Goal: Task Accomplishment & Management: Manage account settings

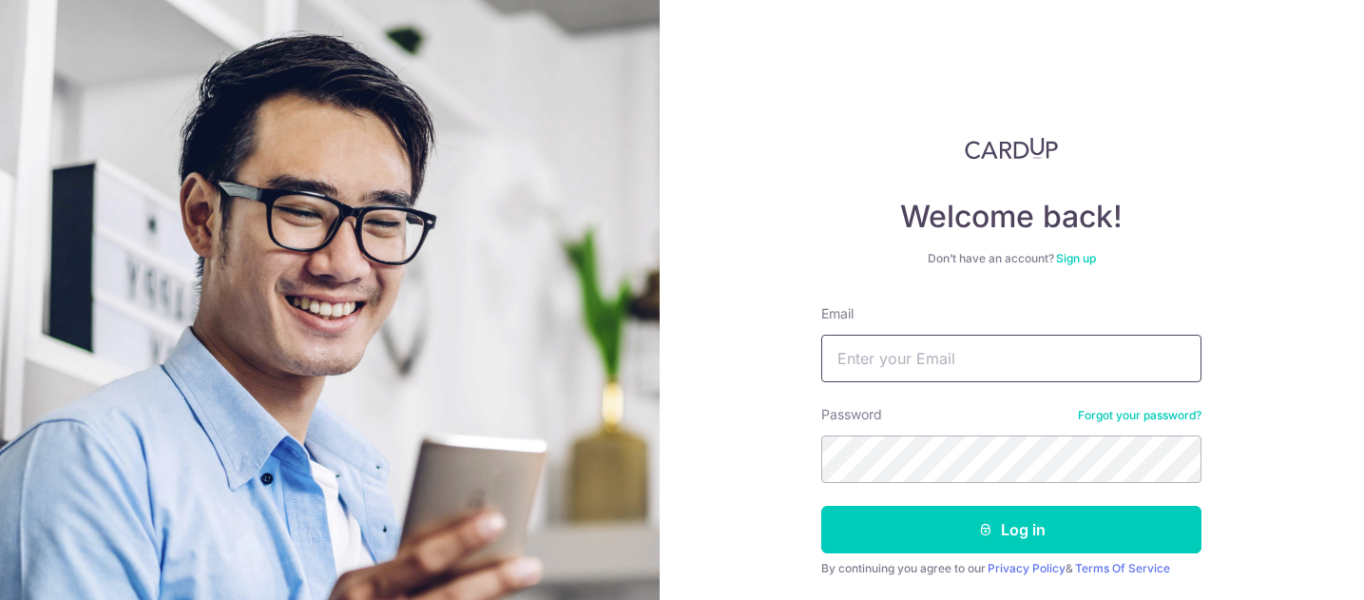
click at [1035, 353] on input "Email" at bounding box center [1011, 358] width 380 height 48
type input "[EMAIL_ADDRESS][DOMAIN_NAME]"
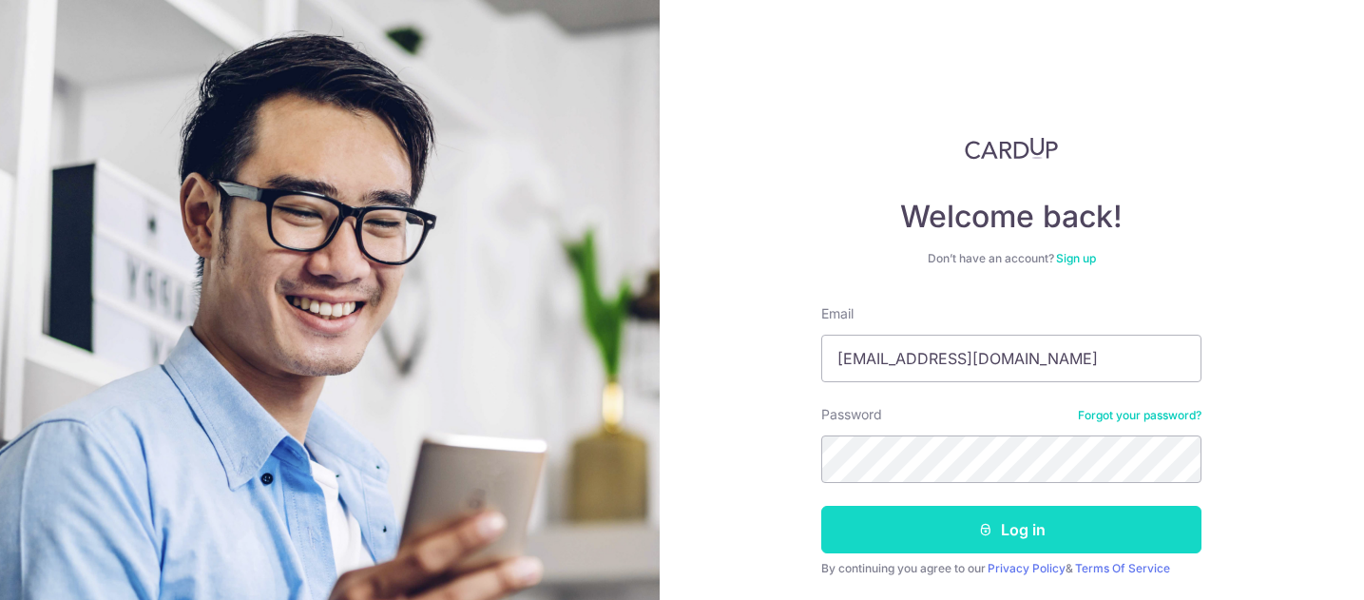
click at [1025, 525] on button "Log in" at bounding box center [1011, 530] width 380 height 48
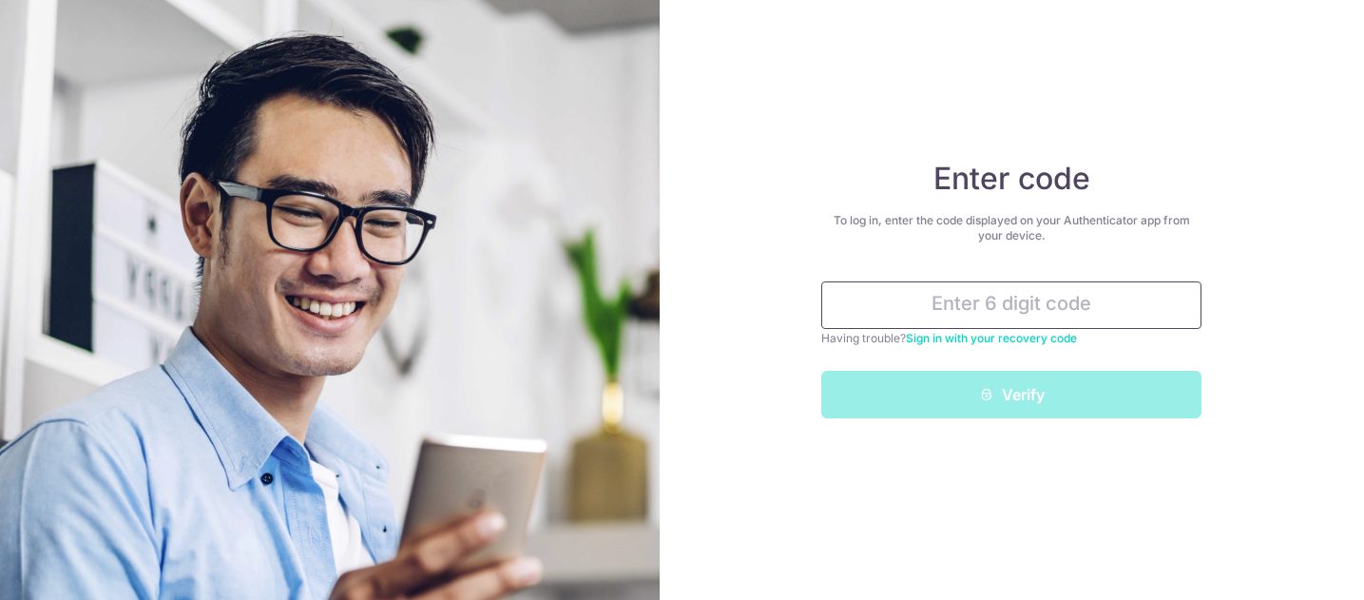
click at [967, 328] on input "text" at bounding box center [1011, 305] width 380 height 48
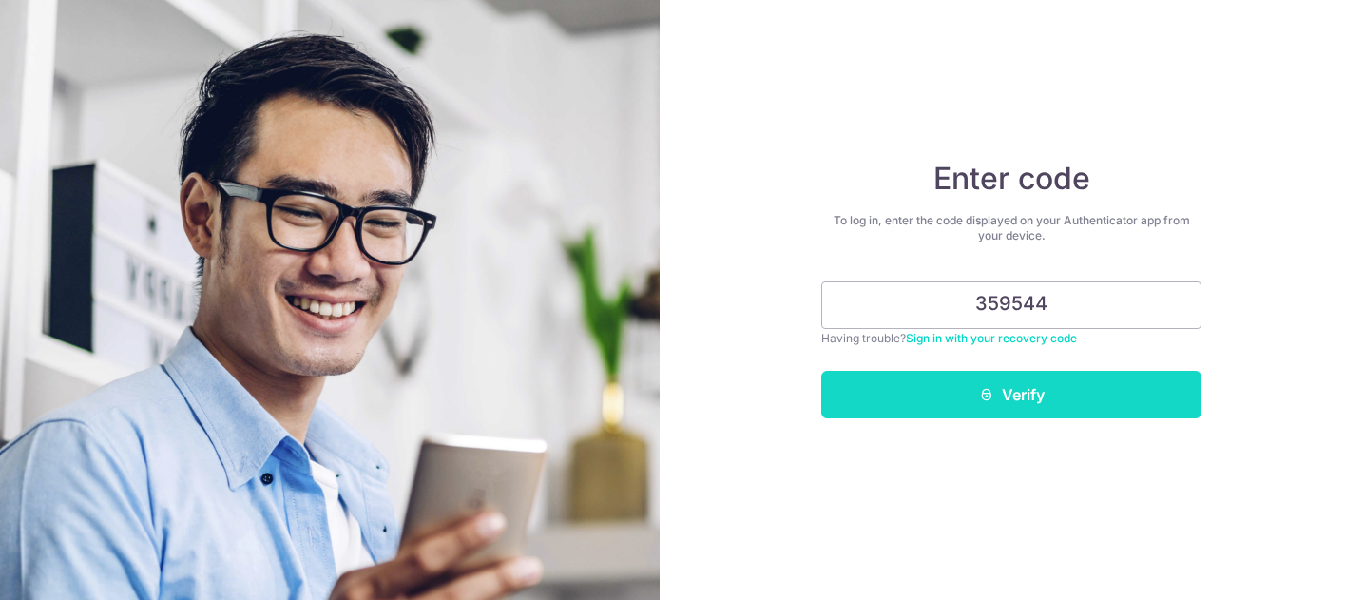
type input "359544"
click at [821, 371] on button "Verify" at bounding box center [1011, 395] width 380 height 48
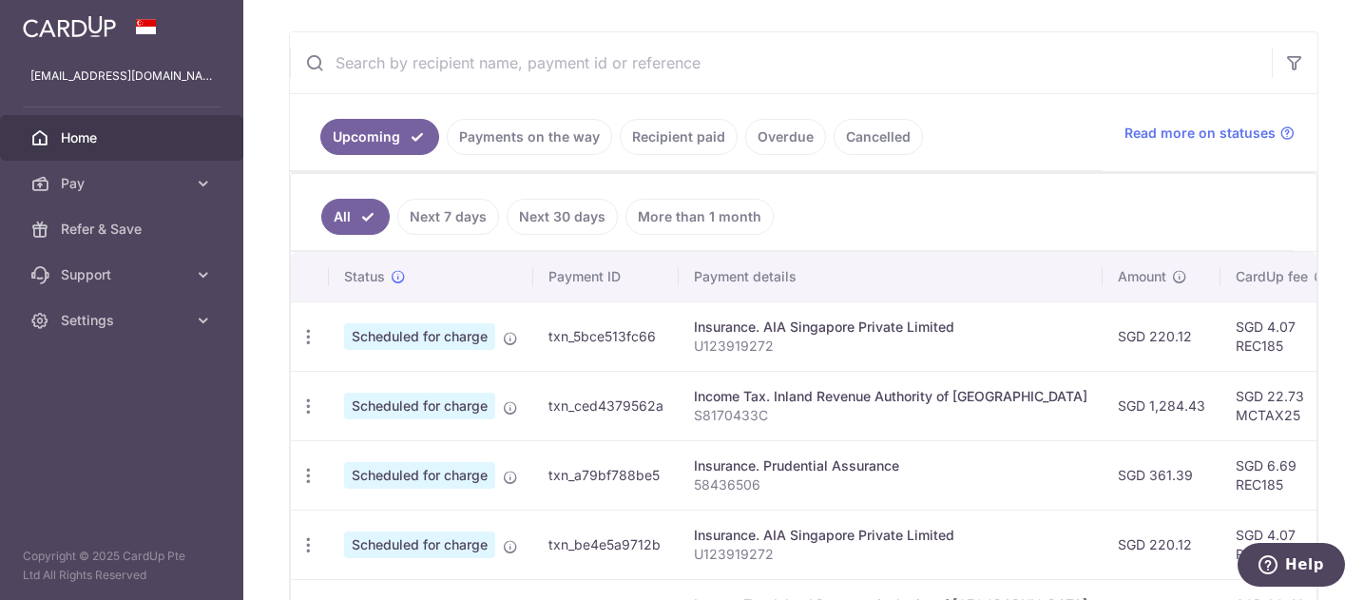
scroll to position [382, 0]
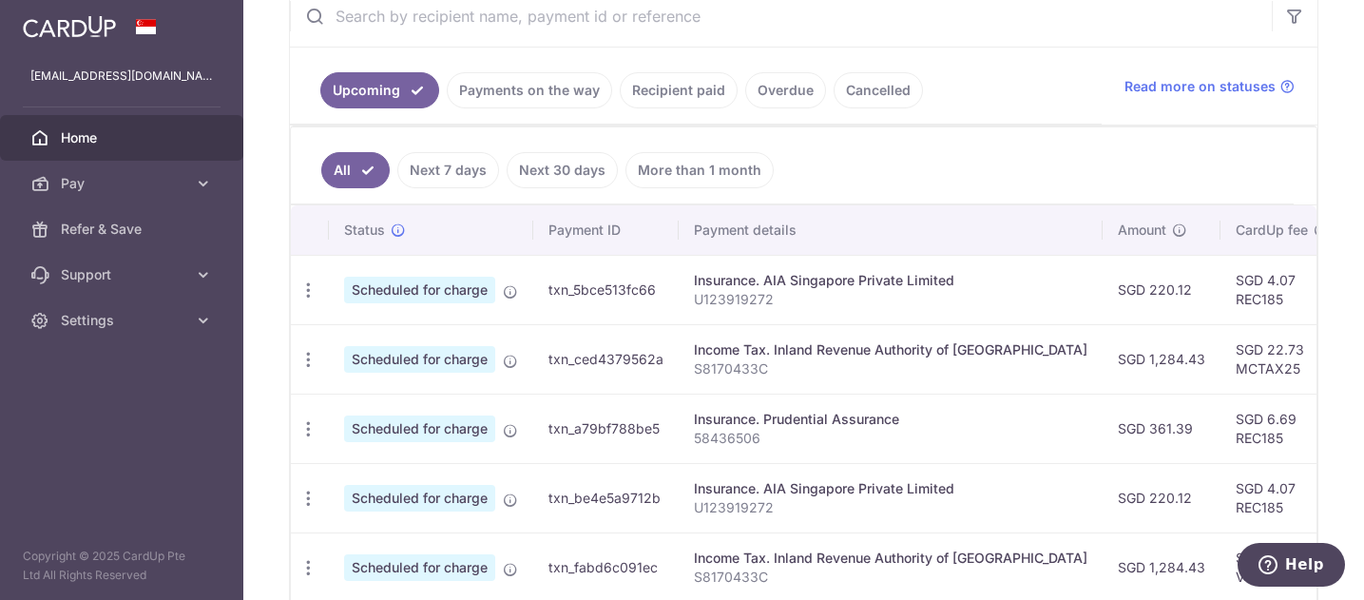
click at [519, 87] on link "Payments on the way" at bounding box center [529, 90] width 165 height 36
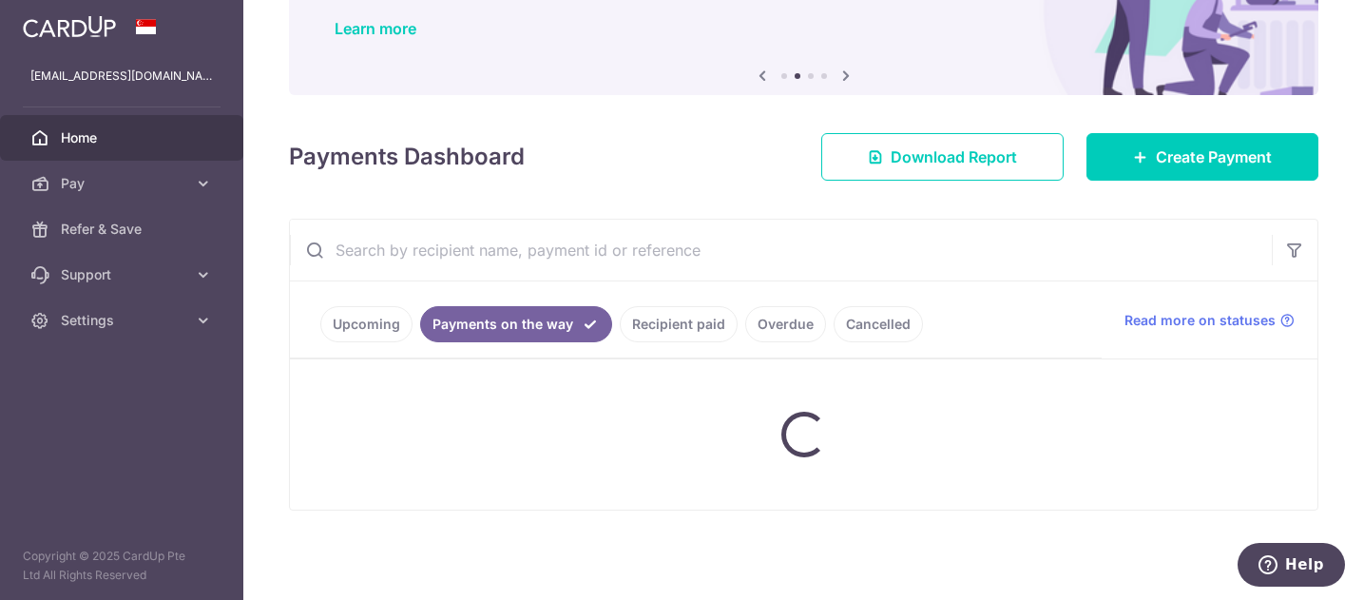
click at [519, 89] on div "× Pause Schedule Pause all future payments in this series Pause just this one p…" at bounding box center [803, 300] width 1120 height 600
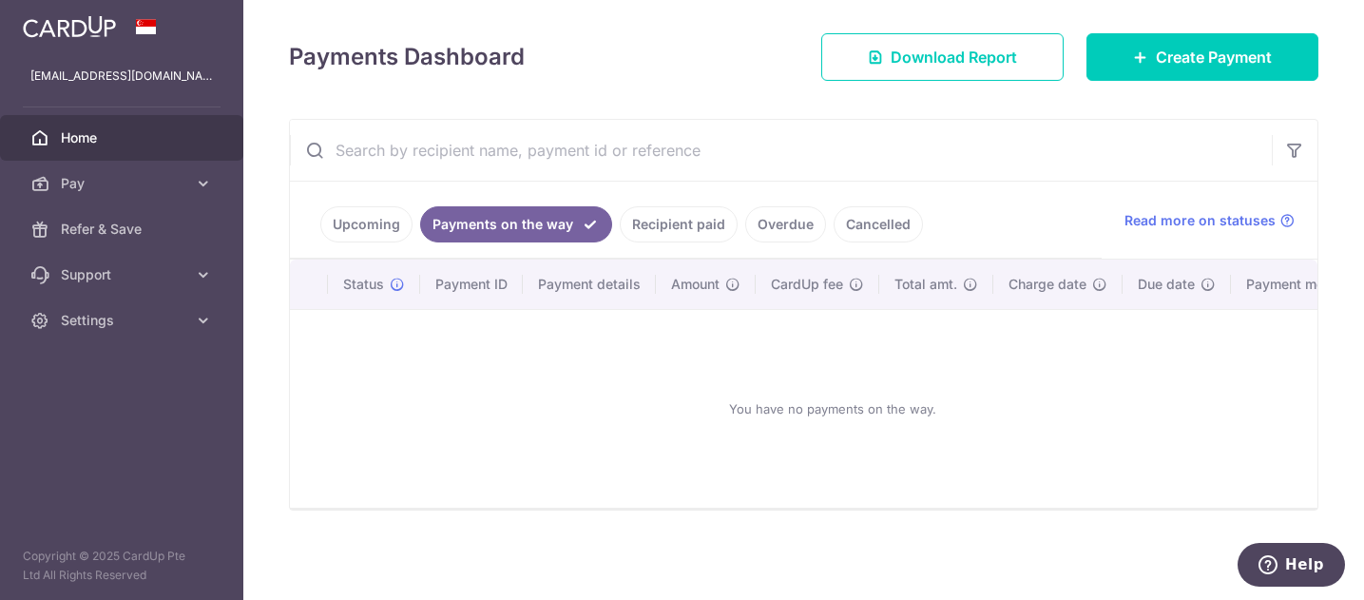
click at [697, 217] on link "Recipient paid" at bounding box center [679, 224] width 118 height 36
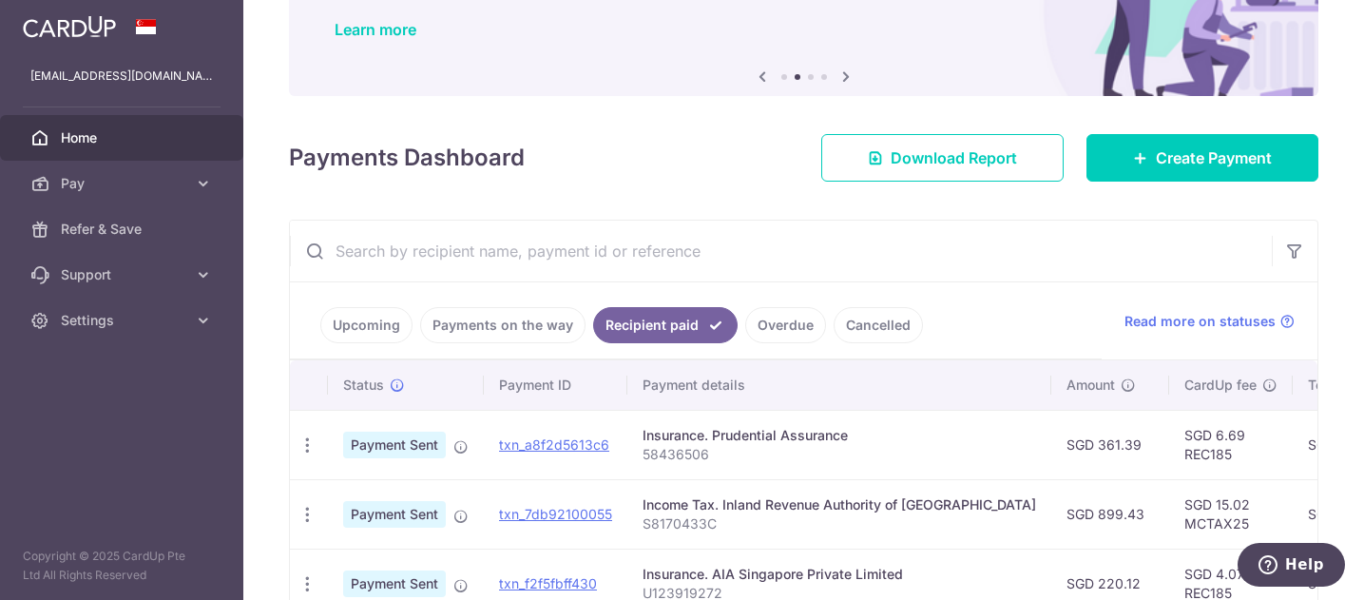
scroll to position [381, 0]
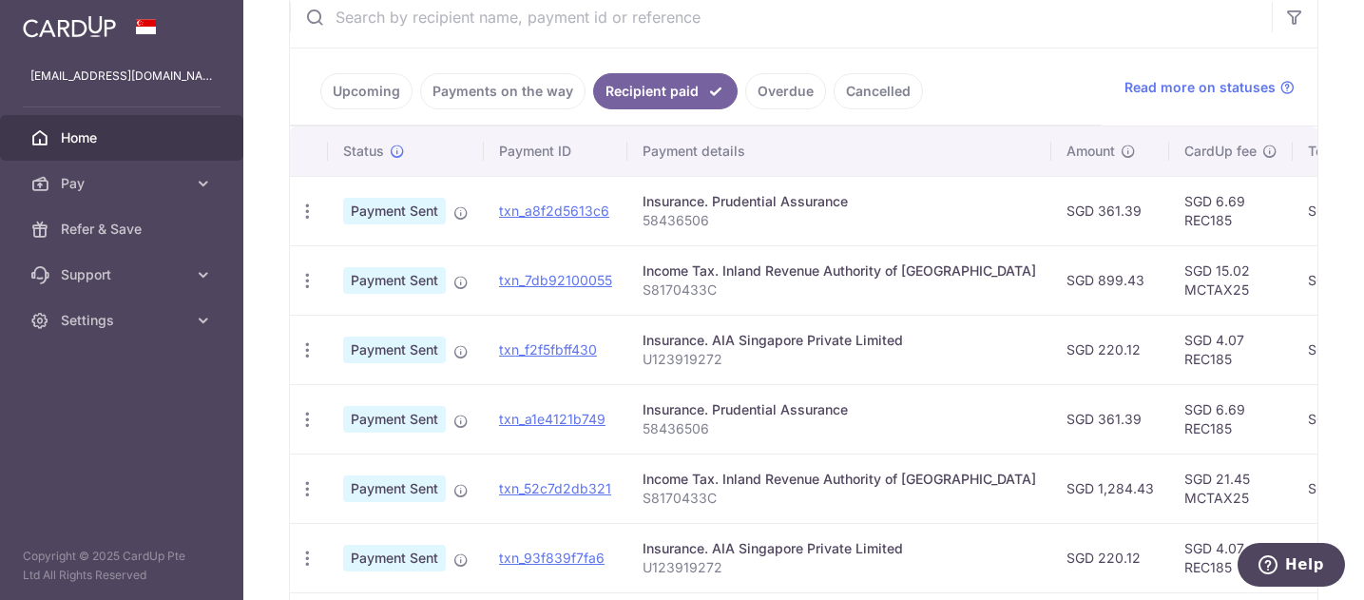
click at [357, 97] on link "Upcoming" at bounding box center [366, 91] width 92 height 36
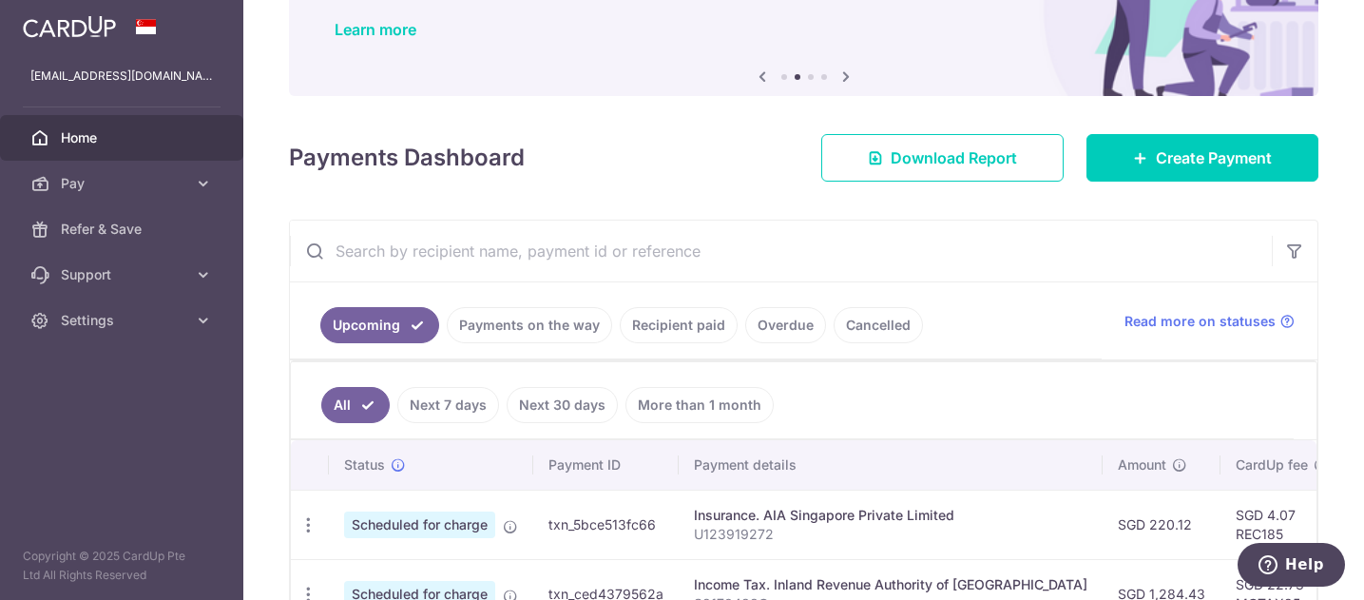
scroll to position [477, 0]
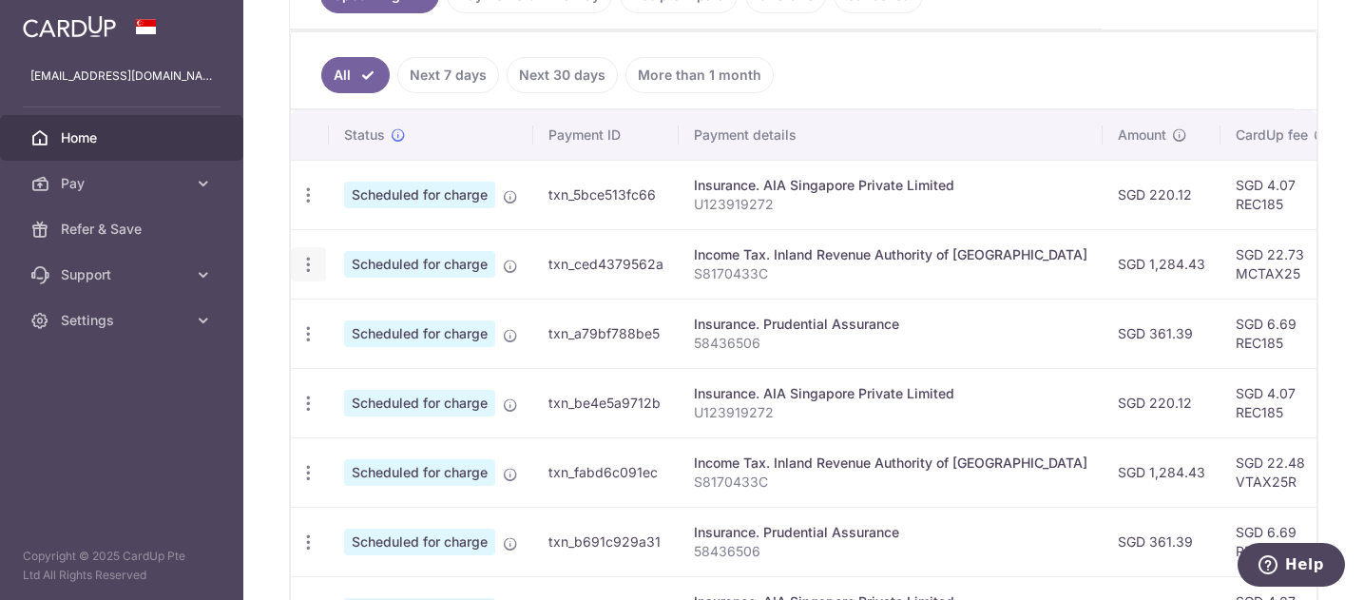
click at [312, 205] on icon "button" at bounding box center [308, 195] width 20 height 20
click at [380, 320] on span "Update payment" at bounding box center [409, 316] width 129 height 23
radio input "true"
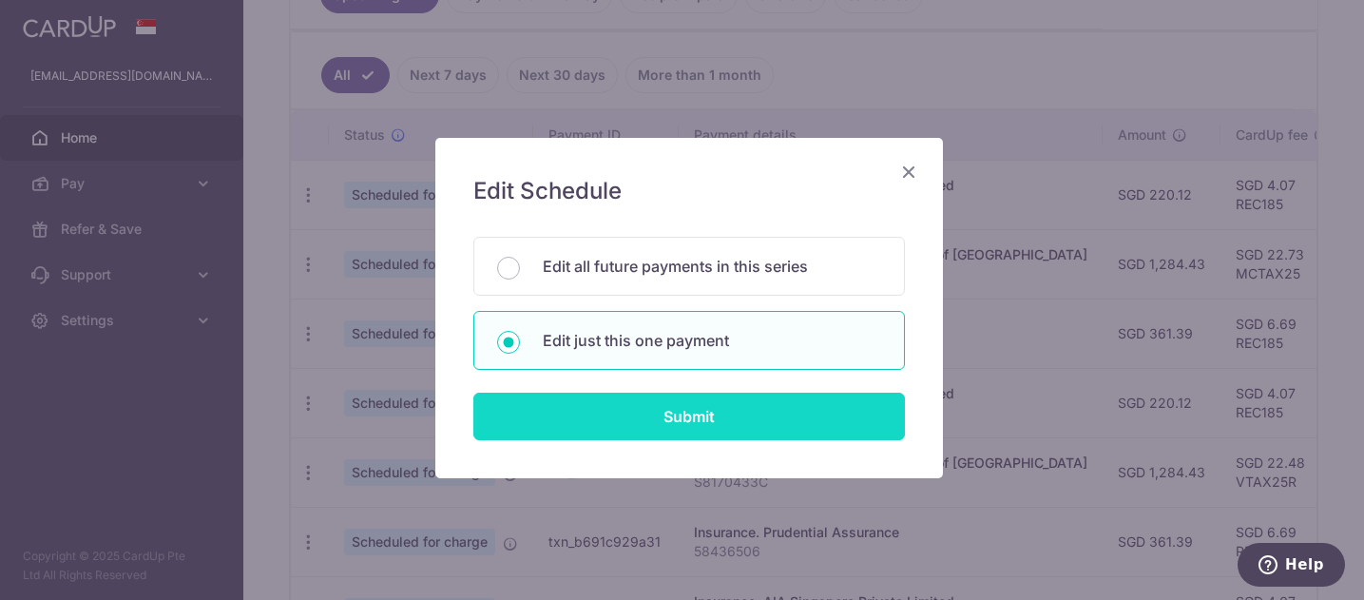
click at [653, 420] on input "Submit" at bounding box center [688, 416] width 431 height 48
radio input "true"
type input "1,284.43"
type input "25/08/2025"
type input "S8170433C"
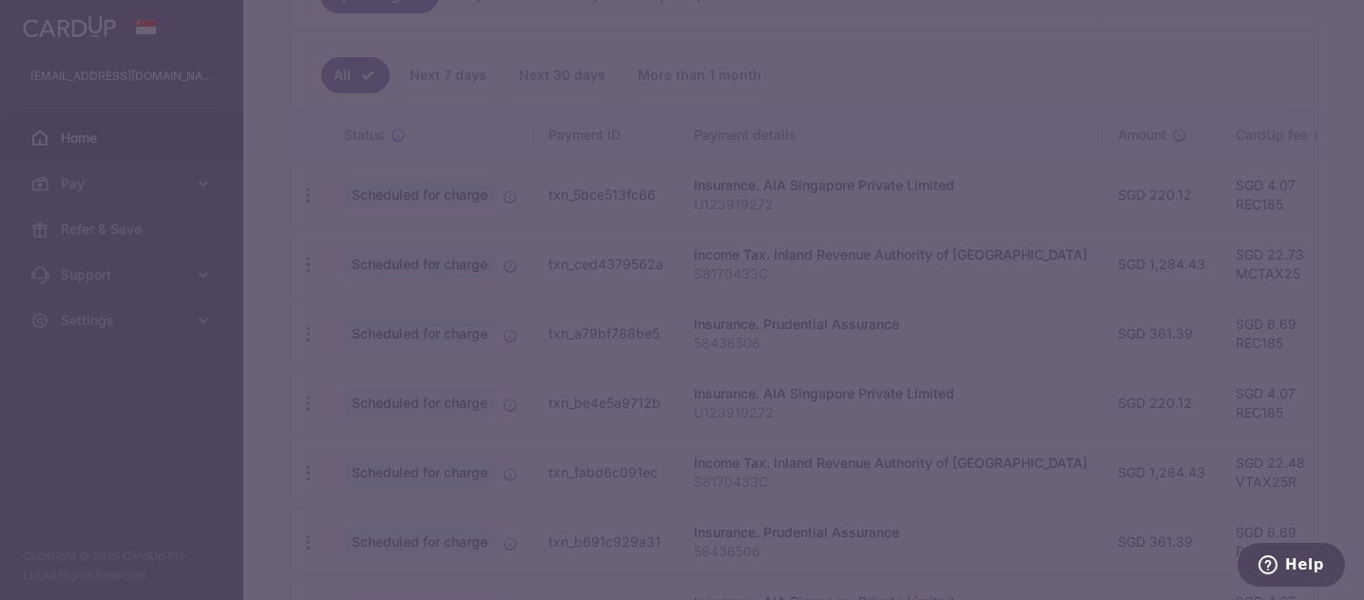
type input "MCTAX25"
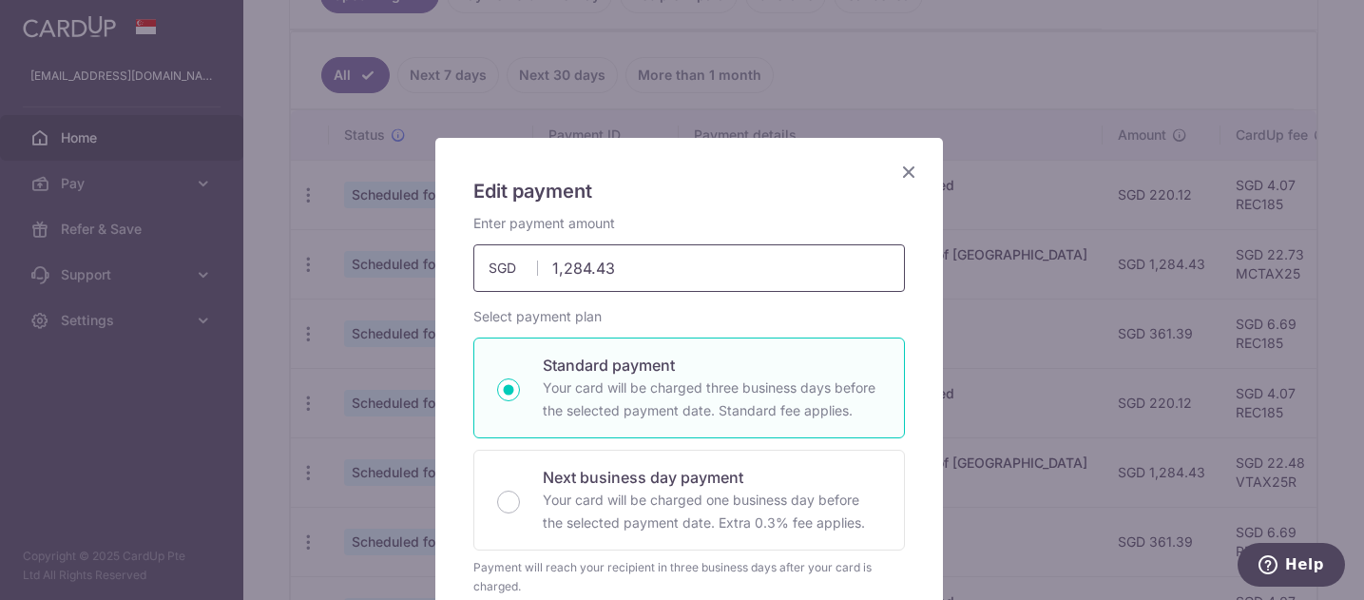
drag, startPoint x: 581, startPoint y: 262, endPoint x: 494, endPoint y: 264, distance: 86.5
click at [494, 264] on div "1,284.43 1284.43 SGD" at bounding box center [688, 268] width 431 height 48
type input "899.43"
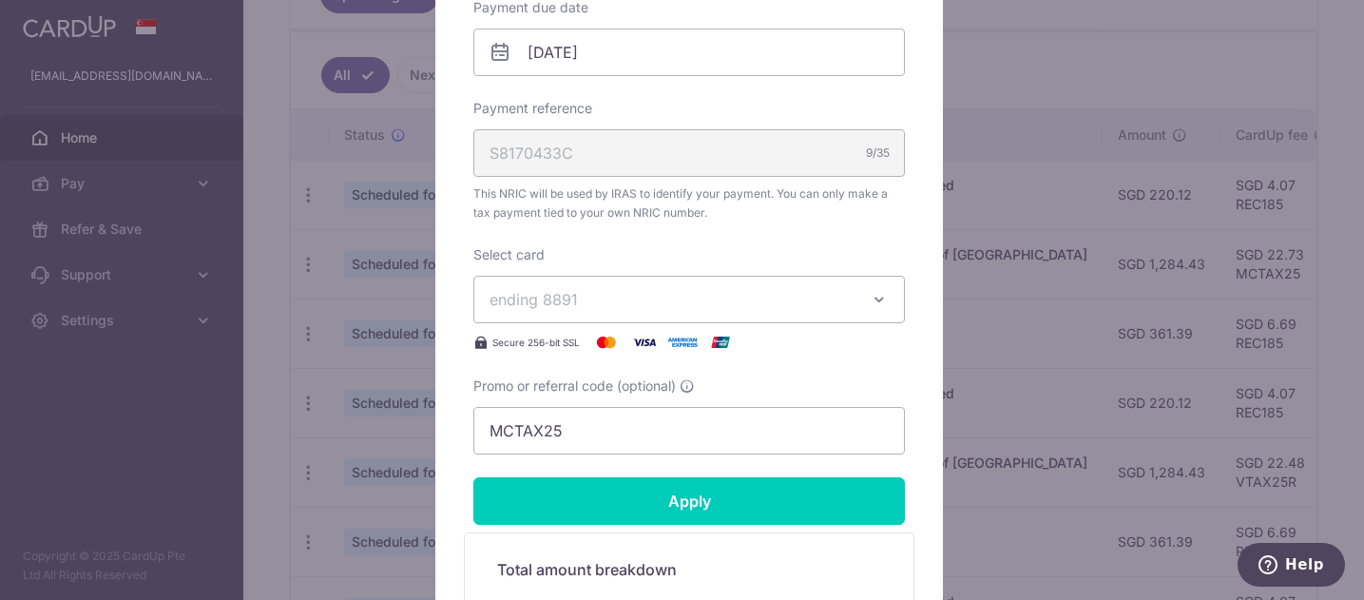
scroll to position [667, 0]
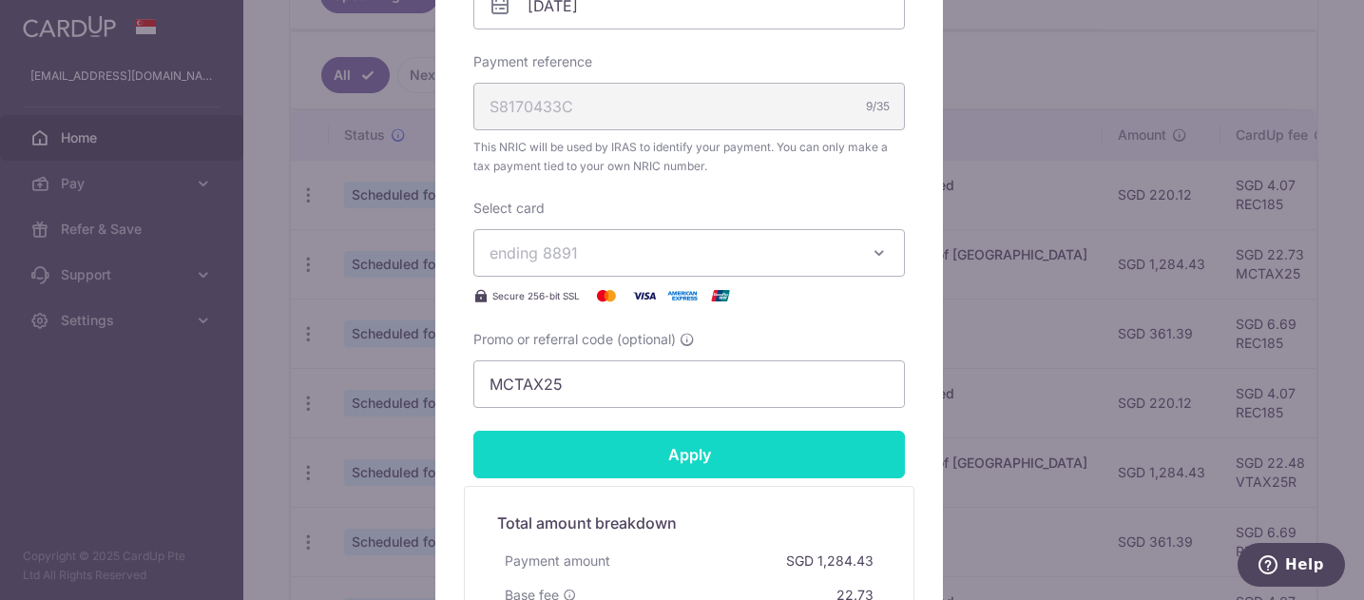
click at [766, 478] on input "Apply" at bounding box center [688, 454] width 431 height 48
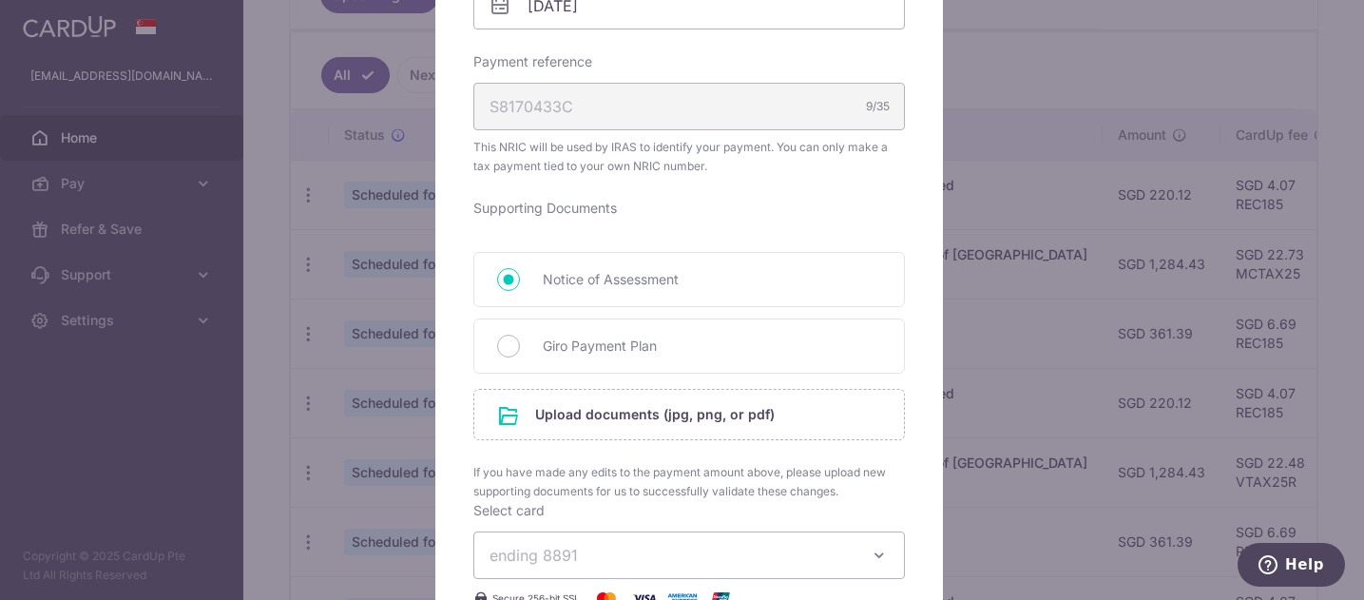
type input "Successfully Applied"
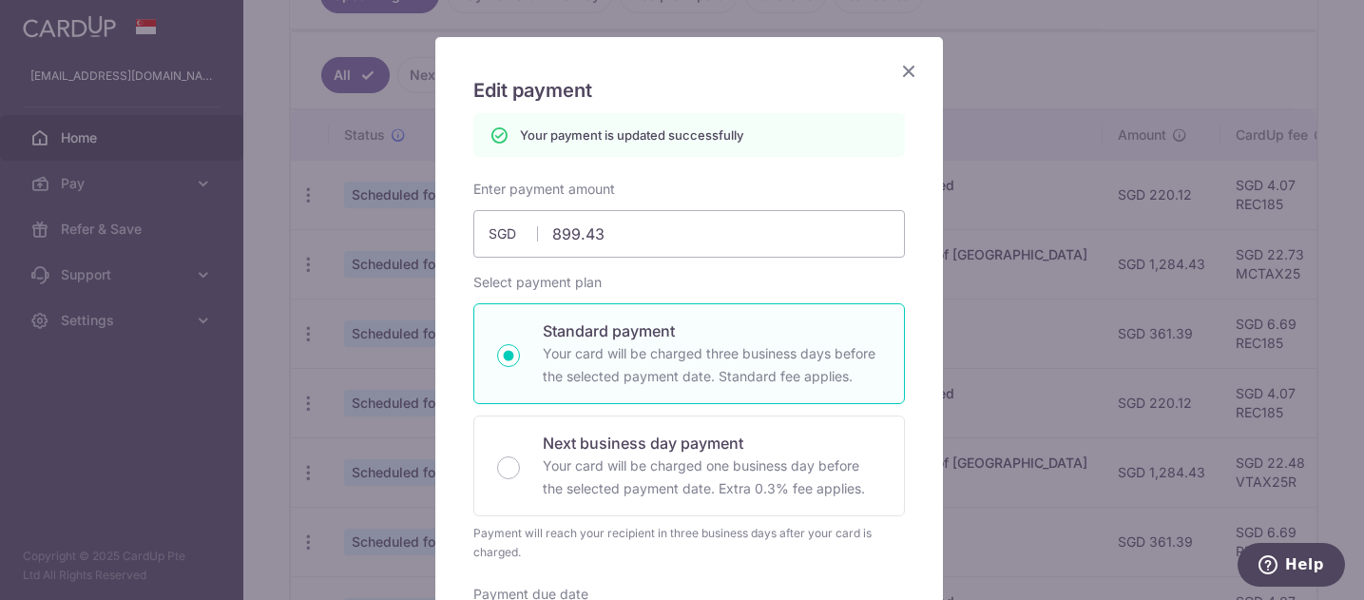
scroll to position [0, 0]
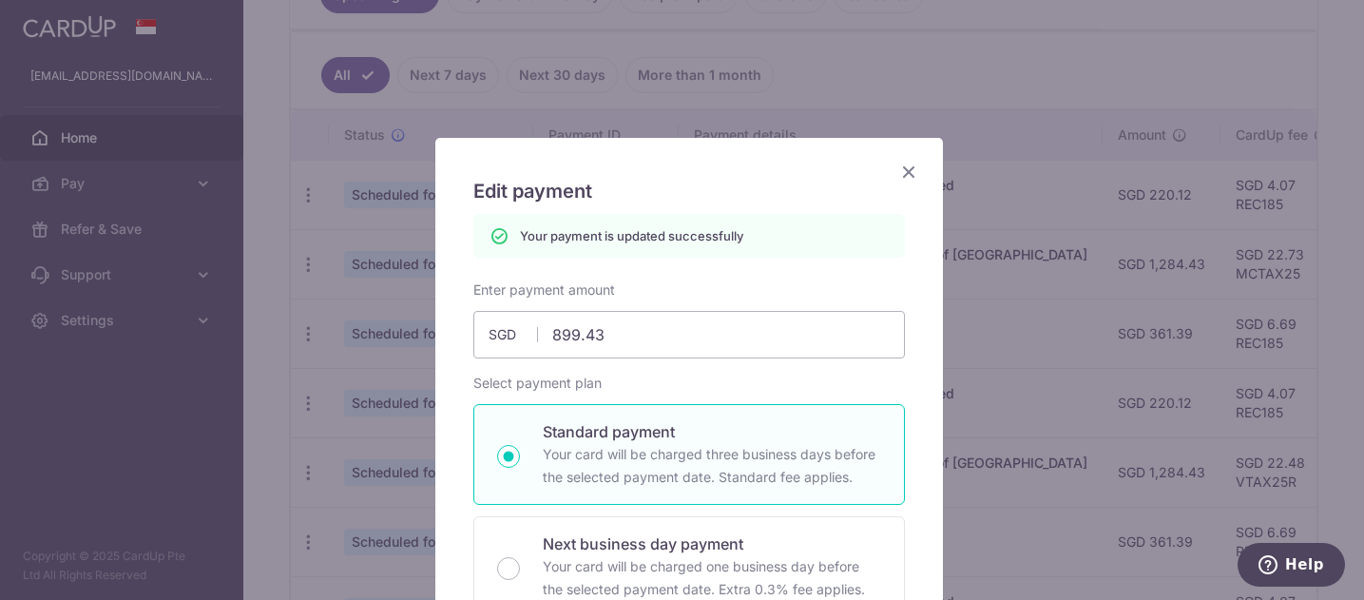
click at [904, 169] on icon "Close" at bounding box center [908, 172] width 23 height 24
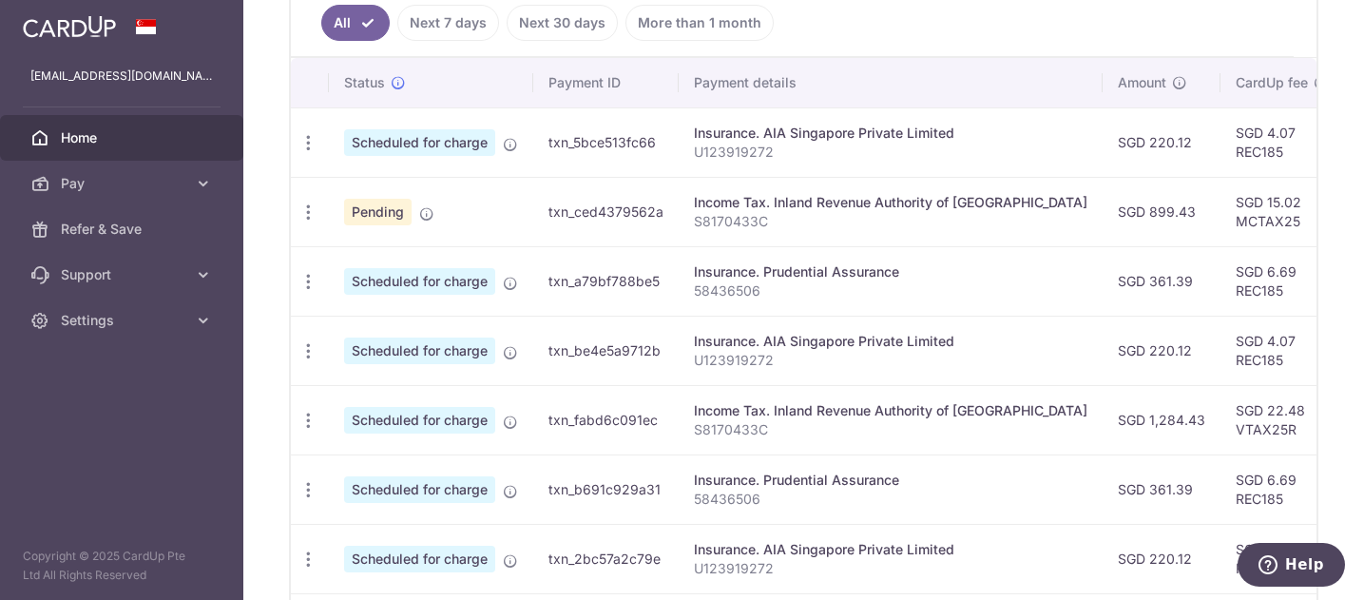
scroll to position [573, 0]
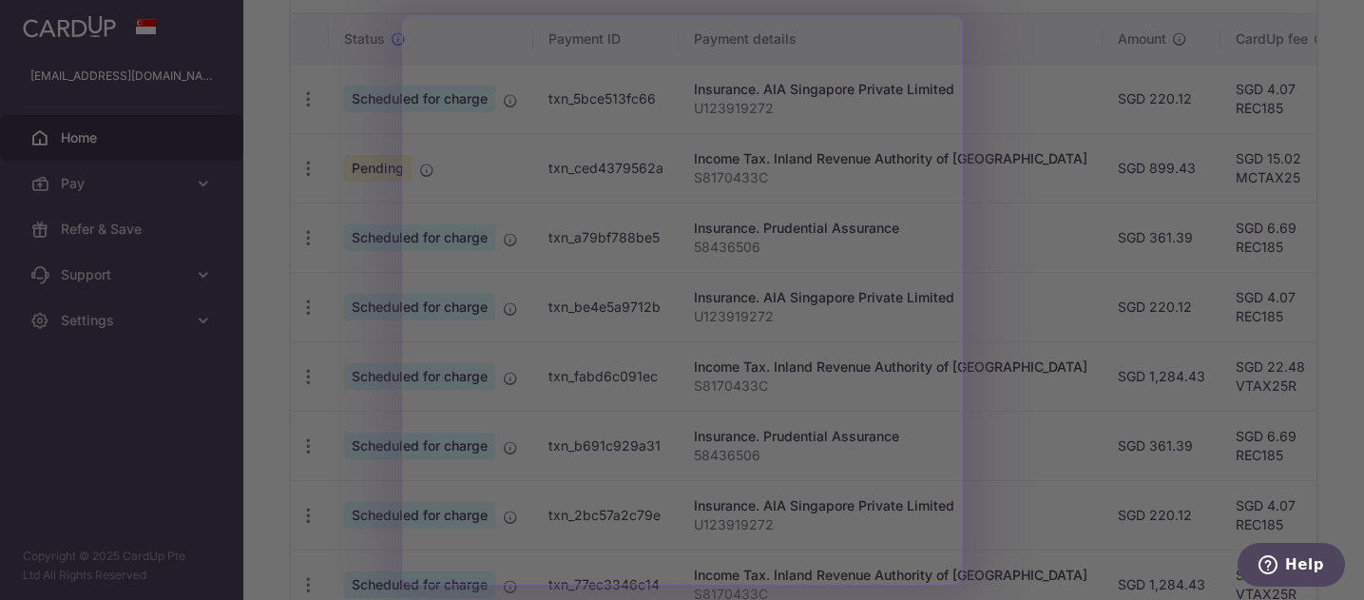
click at [1074, 311] on div at bounding box center [688, 302] width 1377 height 605
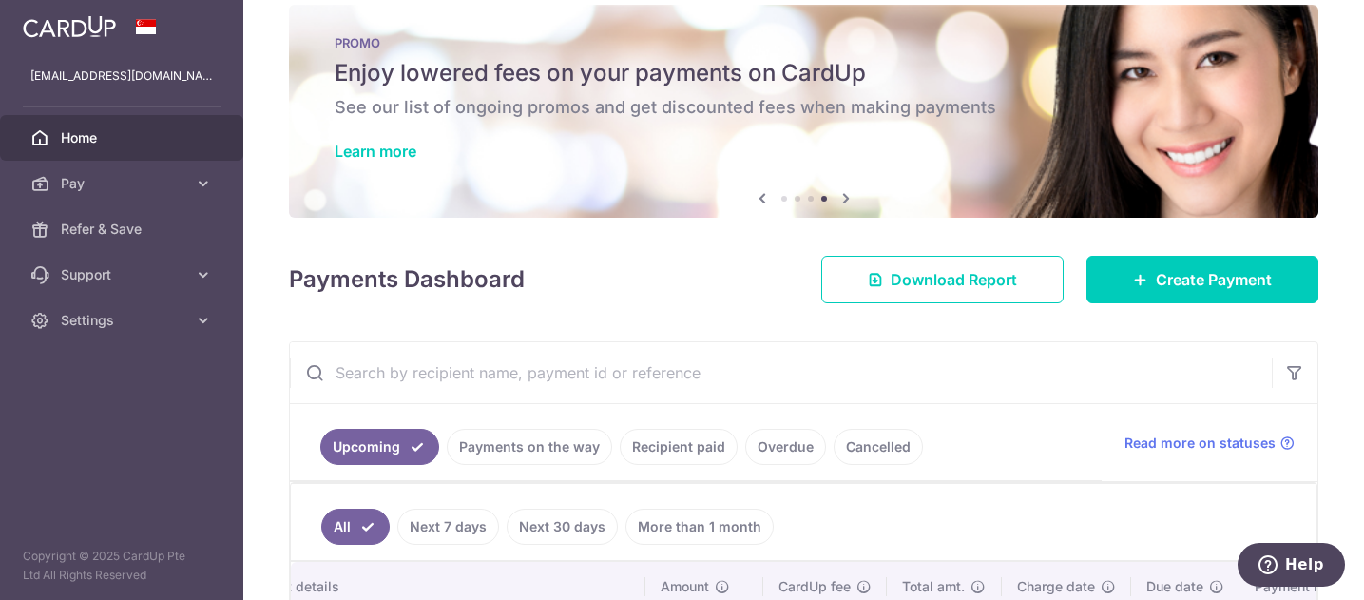
scroll to position [0, 0]
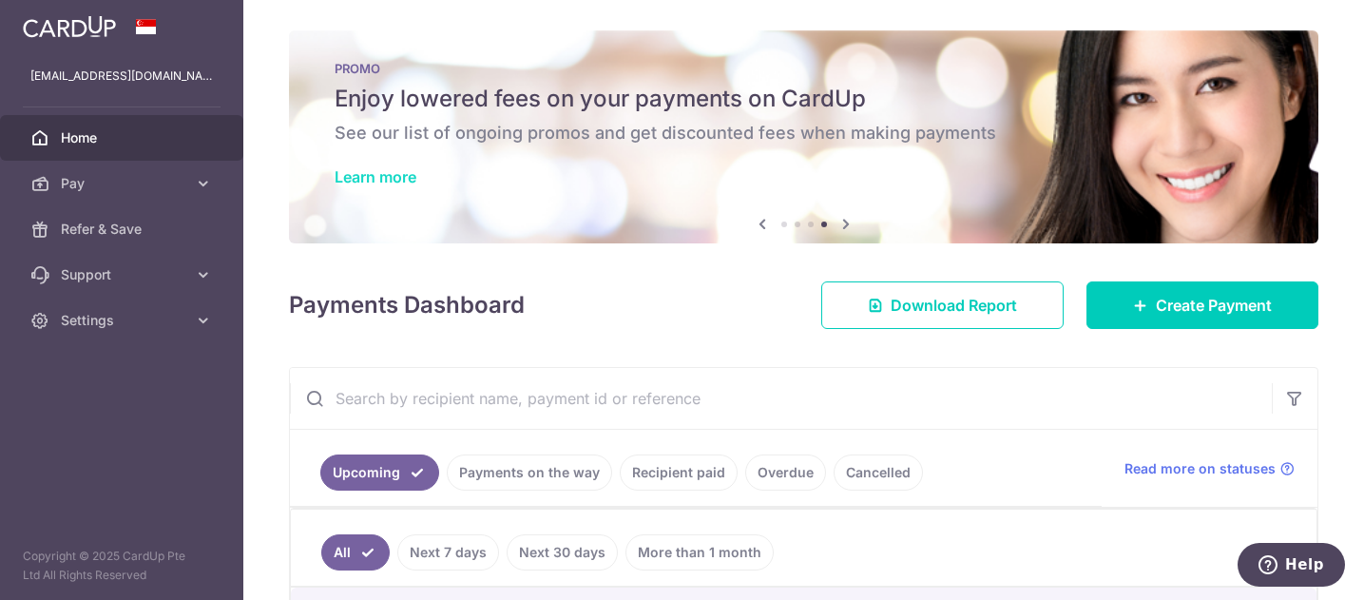
click at [406, 174] on link "Learn more" at bounding box center [375, 176] width 82 height 19
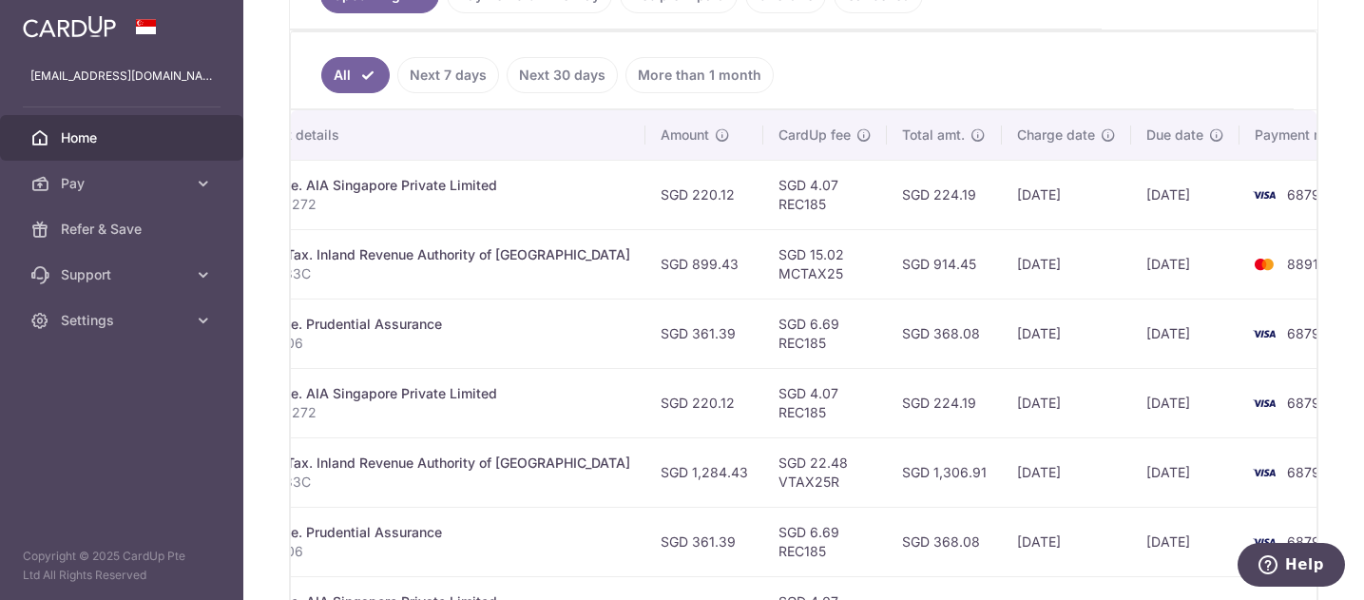
scroll to position [191, 0]
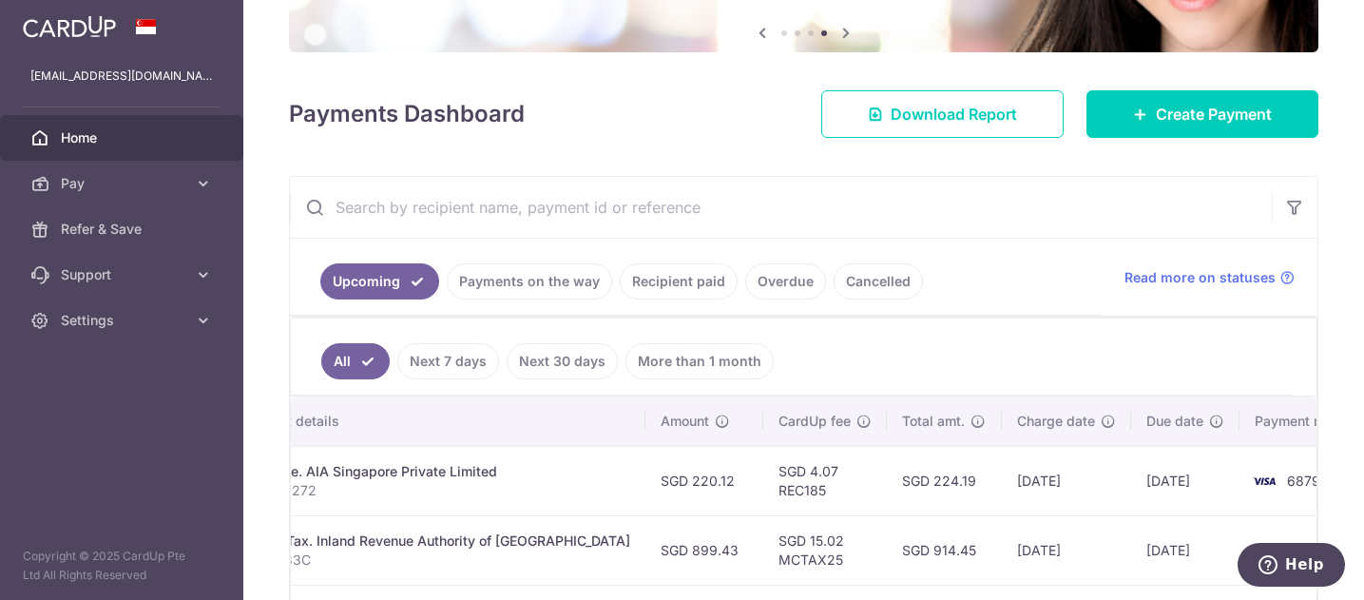
click at [80, 138] on span "Home" at bounding box center [123, 137] width 125 height 19
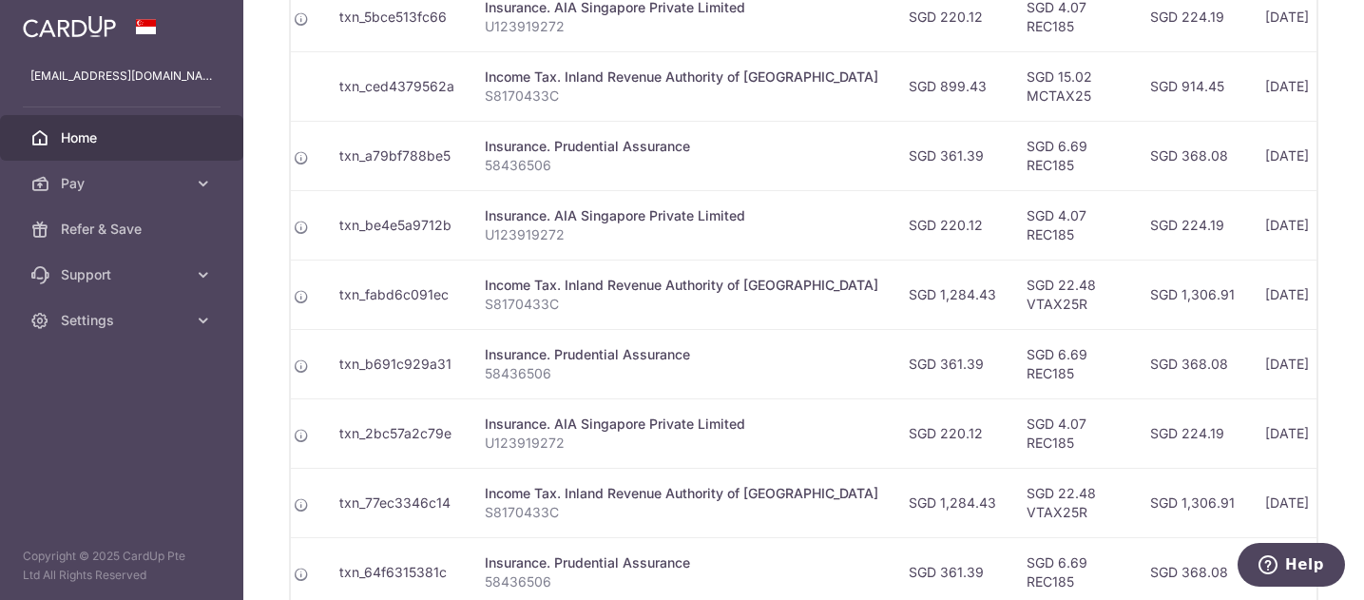
scroll to position [687, 0]
